Goal: Information Seeking & Learning: Learn about a topic

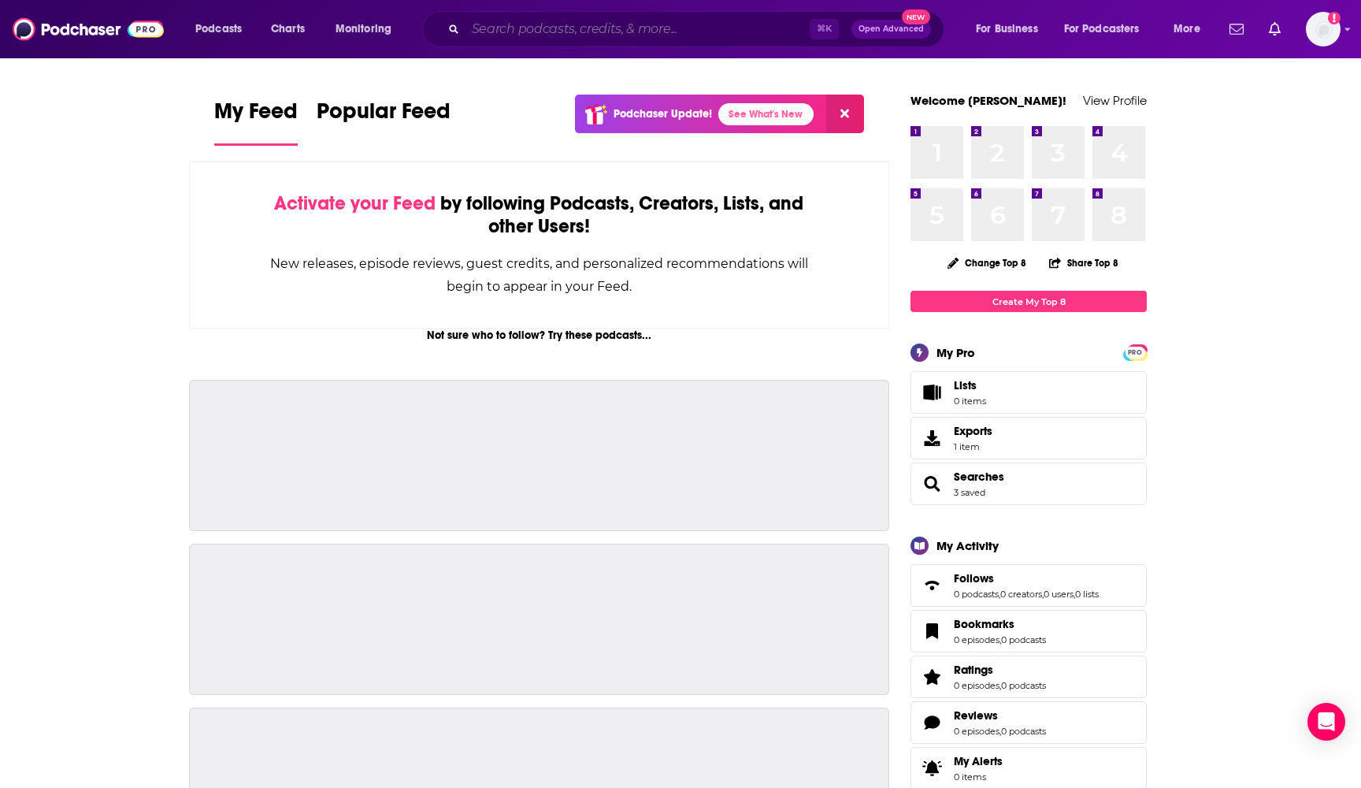
click at [614, 38] on input "Search podcasts, credits, & more..." at bounding box center [637, 29] width 344 height 25
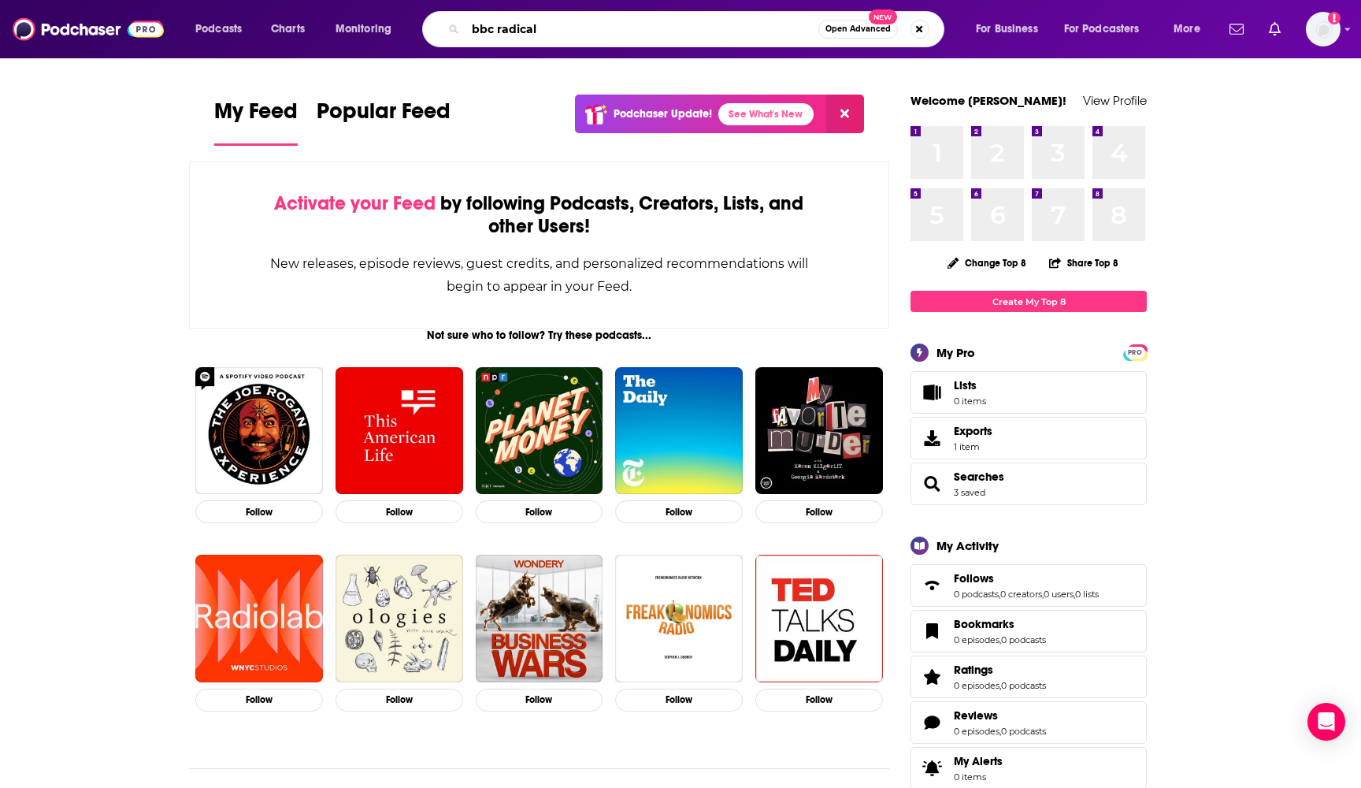
type input "bbc radical"
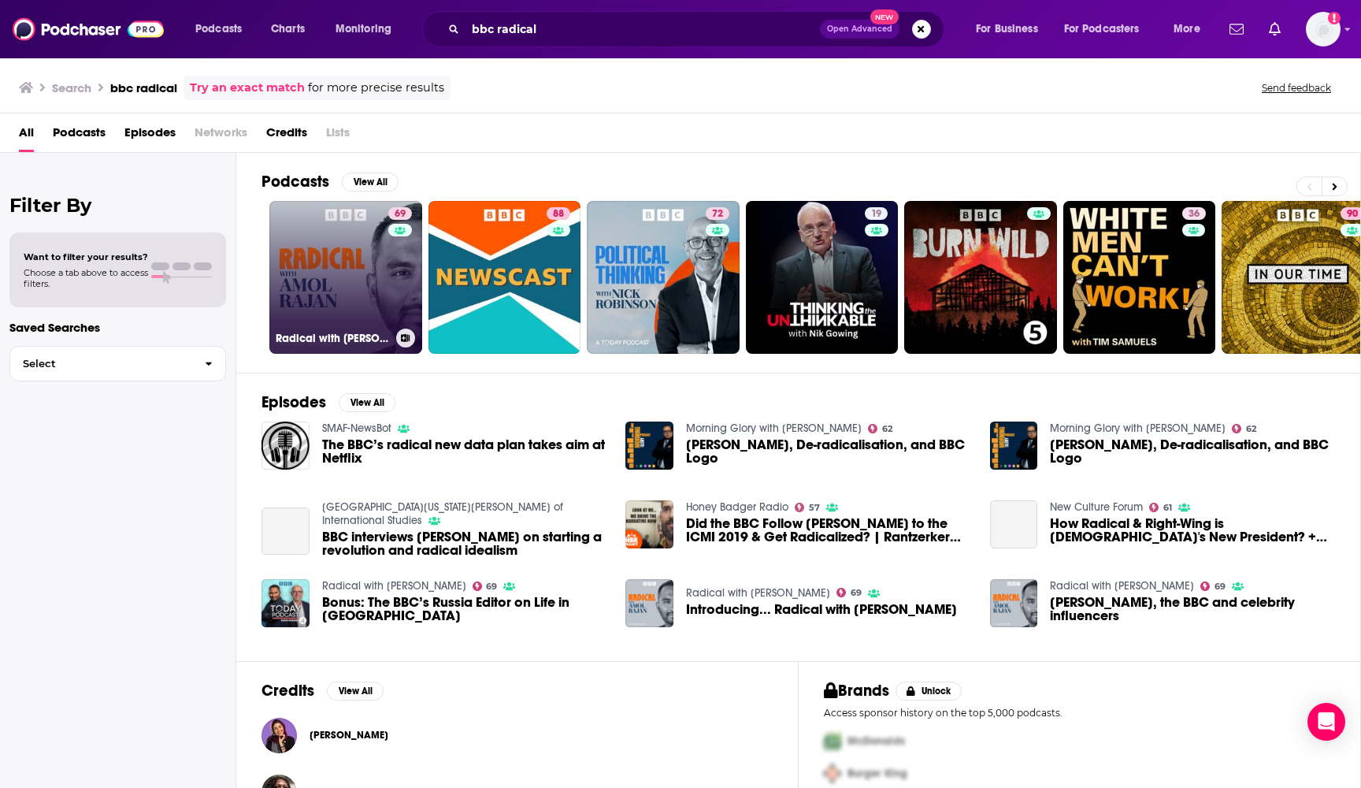
click at [332, 291] on link "69 Radical with [PERSON_NAME]" at bounding box center [345, 277] width 153 height 153
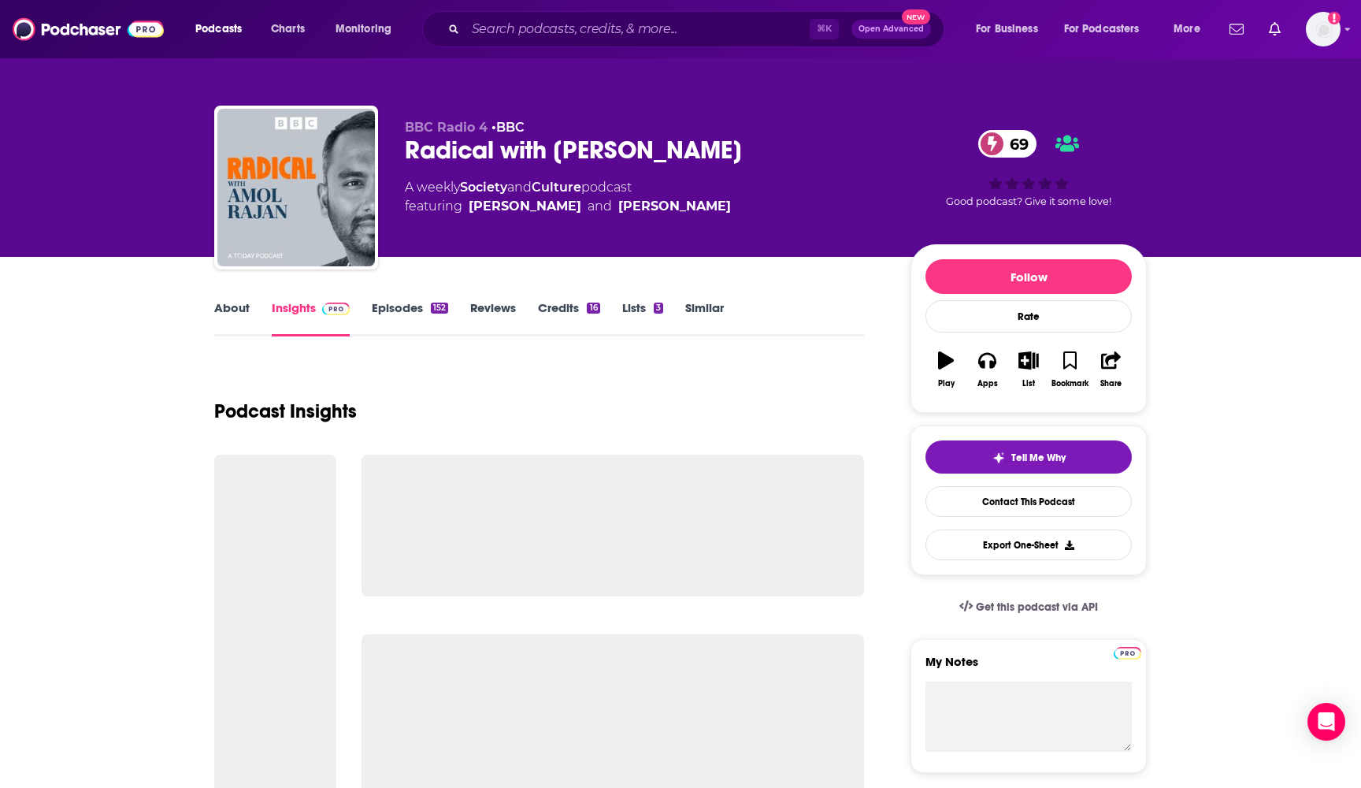
click at [404, 308] on link "Episodes 152" at bounding box center [410, 318] width 76 height 36
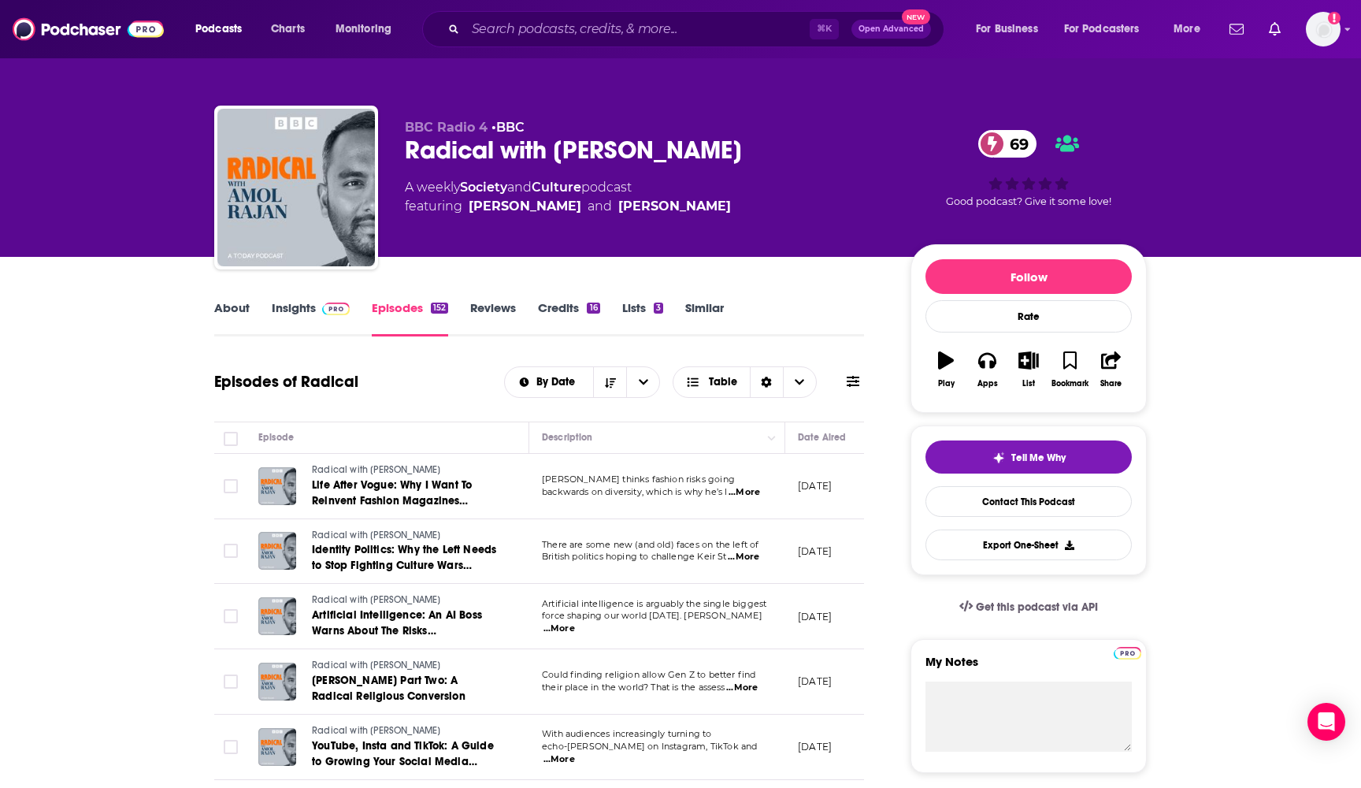
click at [411, 478] on span "Life After Vogue: Why I Want To Reinvent Fashion Magazines ([PERSON_NAME])" at bounding box center [392, 500] width 160 height 45
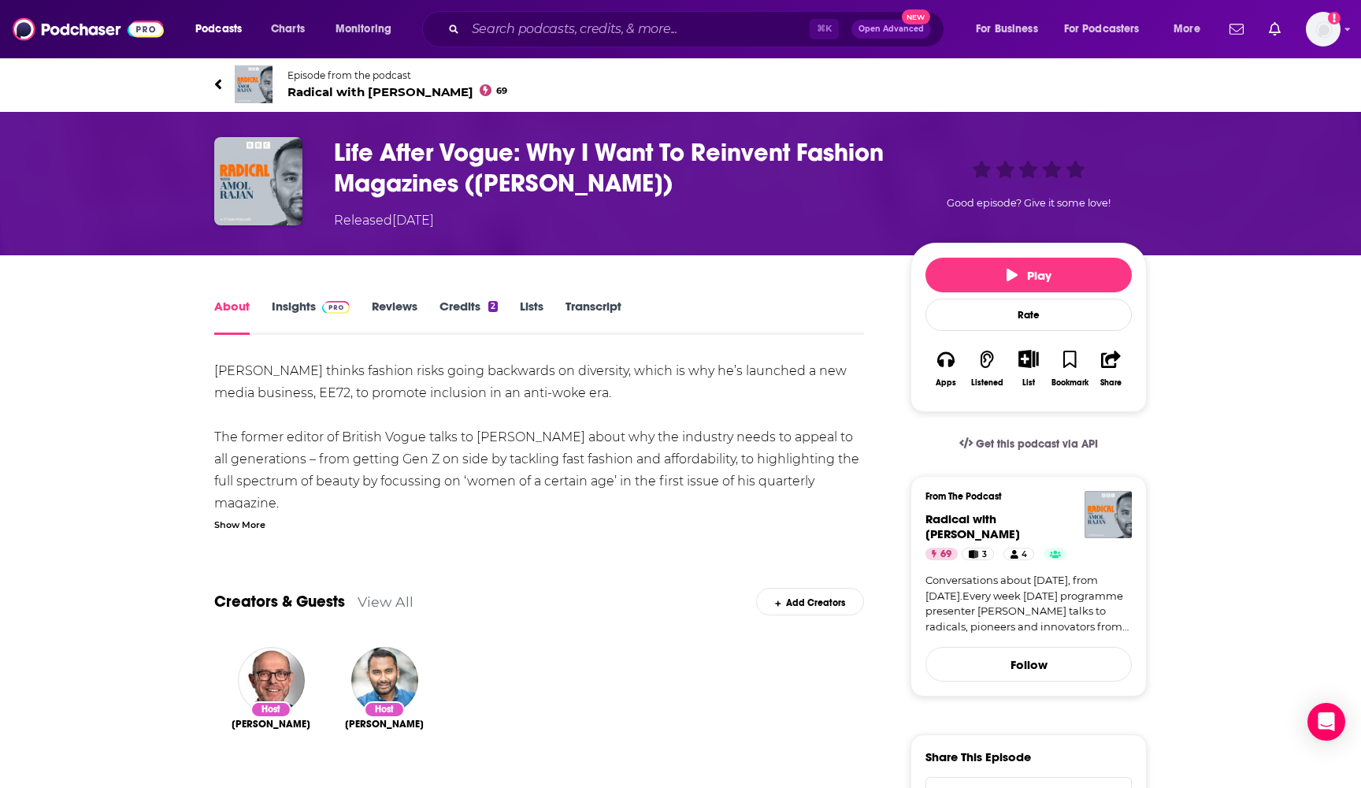
click at [309, 309] on link "Insights" at bounding box center [311, 316] width 78 height 36
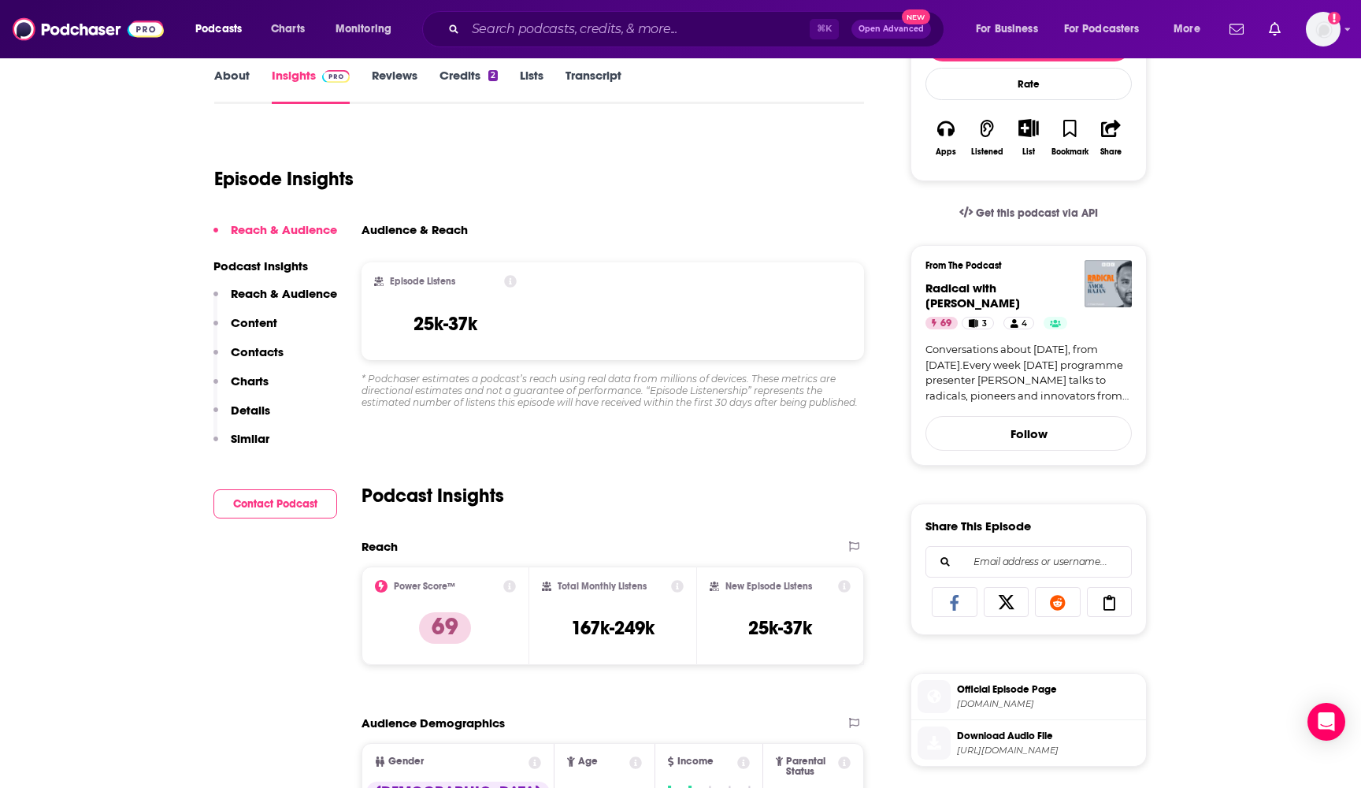
scroll to position [239, 0]
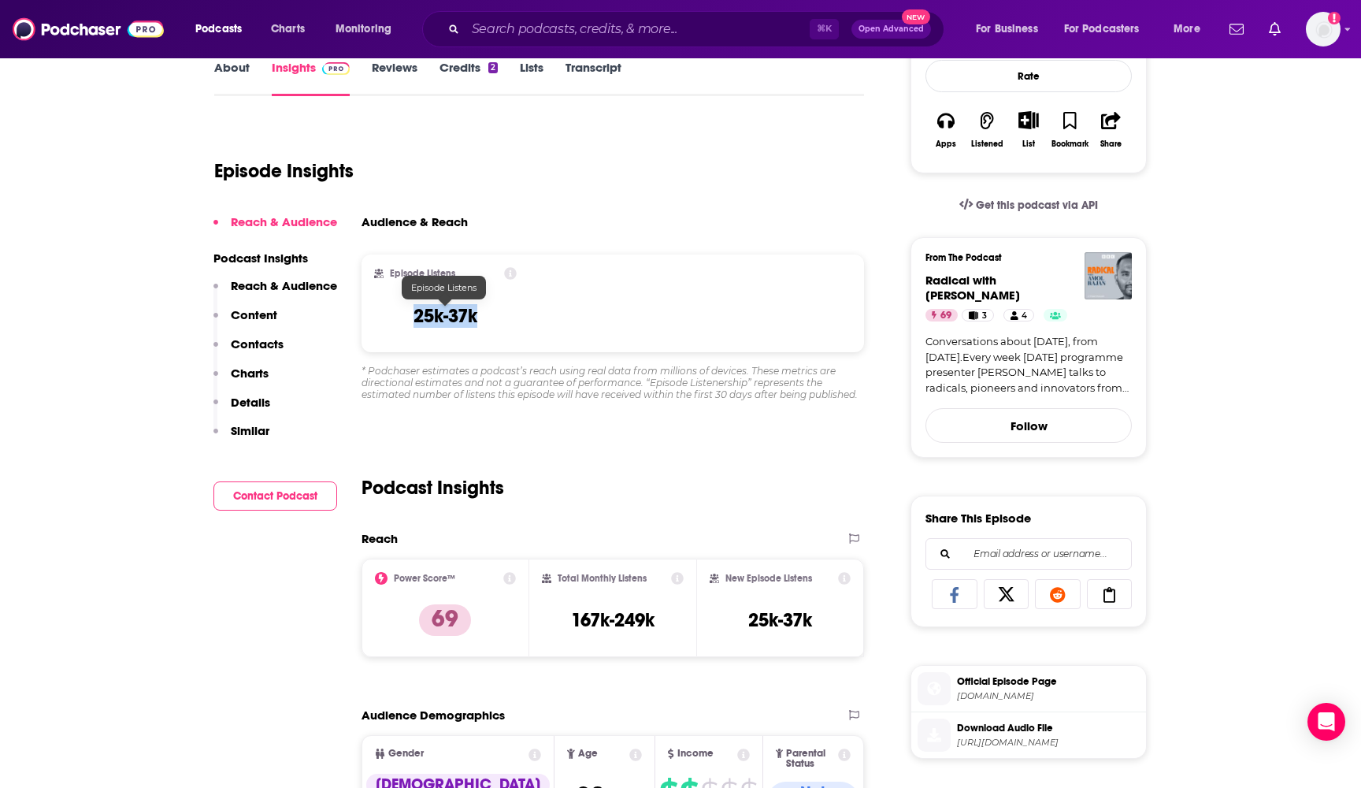
drag, startPoint x: 494, startPoint y: 314, endPoint x: 414, endPoint y: 314, distance: 79.5
click at [414, 314] on div "Episode Listens 25k-37k" at bounding box center [445, 303] width 143 height 72
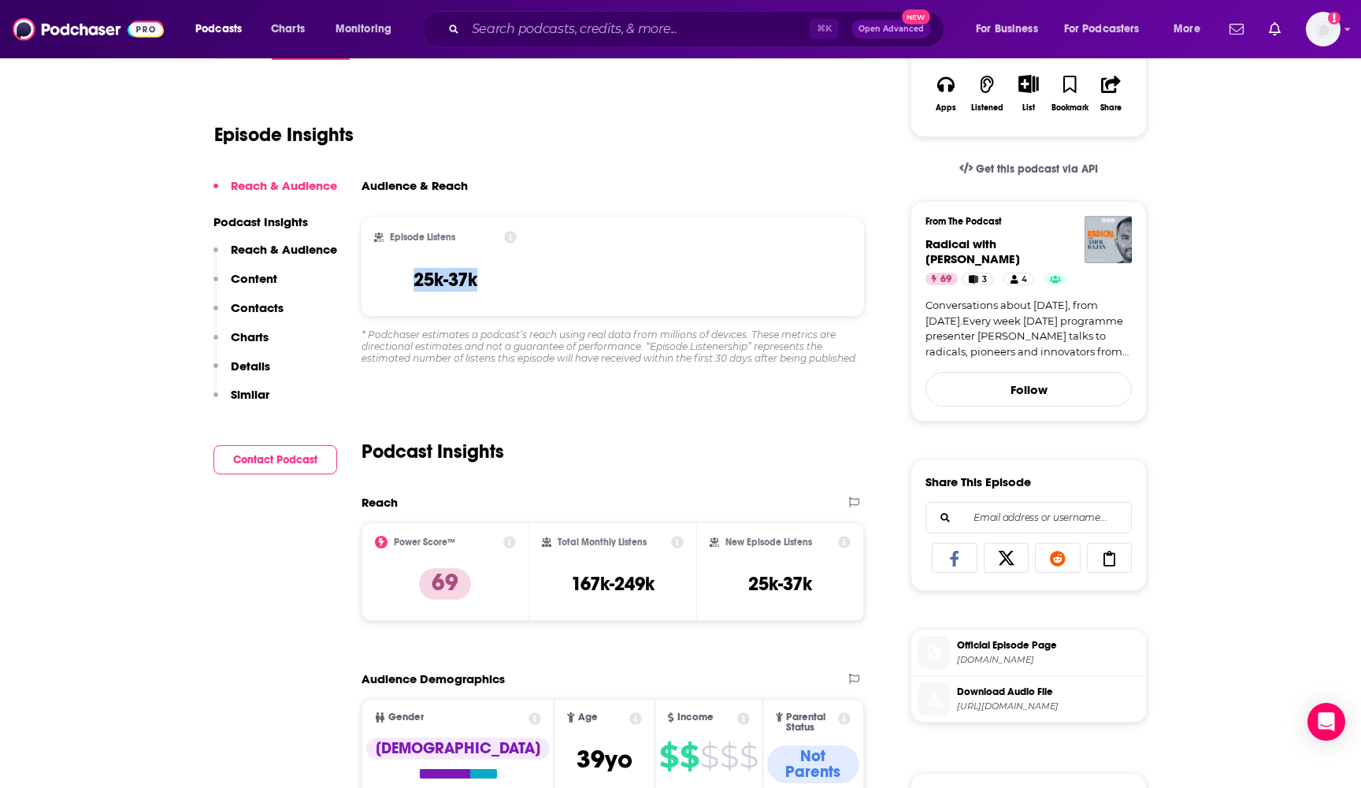
scroll to position [306, 0]
